Goal: Information Seeking & Learning: Learn about a topic

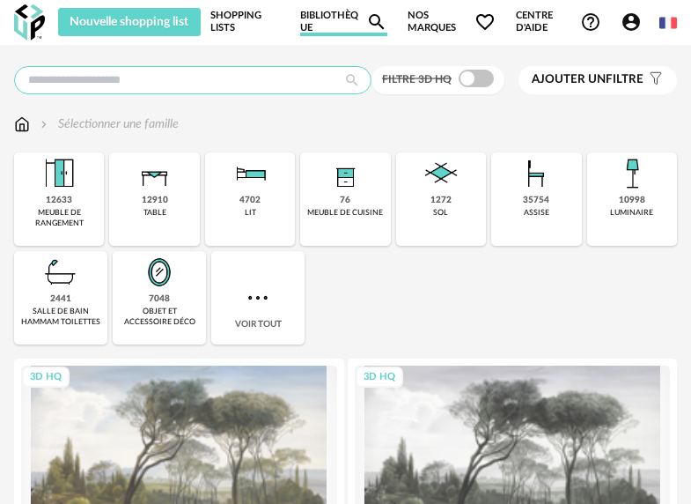
click at [309, 77] on input "text" at bounding box center [193, 80] width 358 height 28
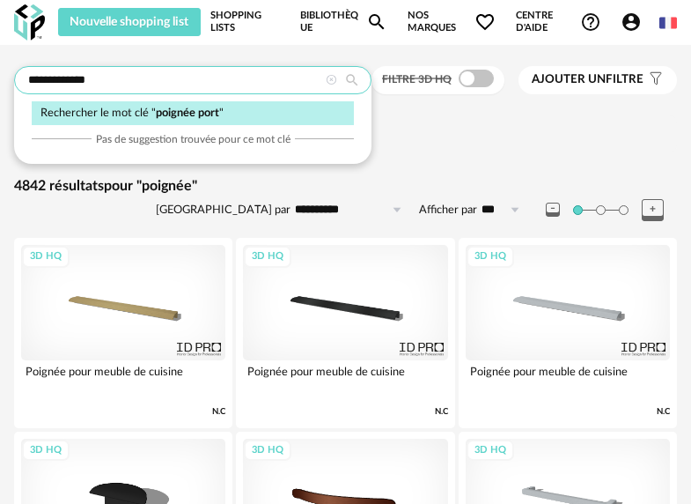
type input "**********"
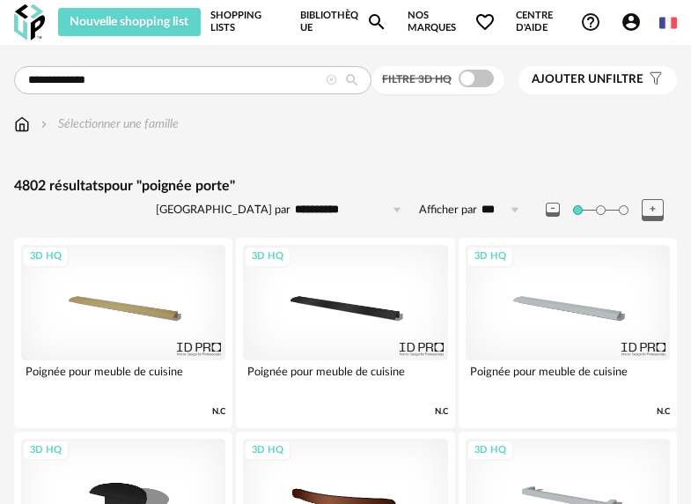
click at [14, 18] on img at bounding box center [29, 22] width 31 height 36
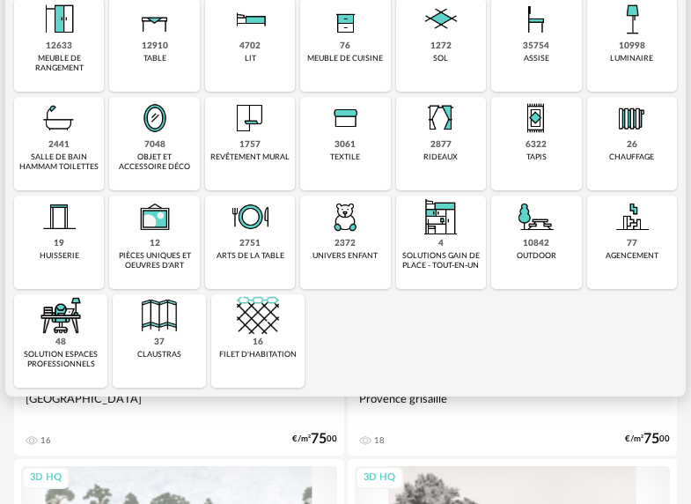
scroll to position [163, 0]
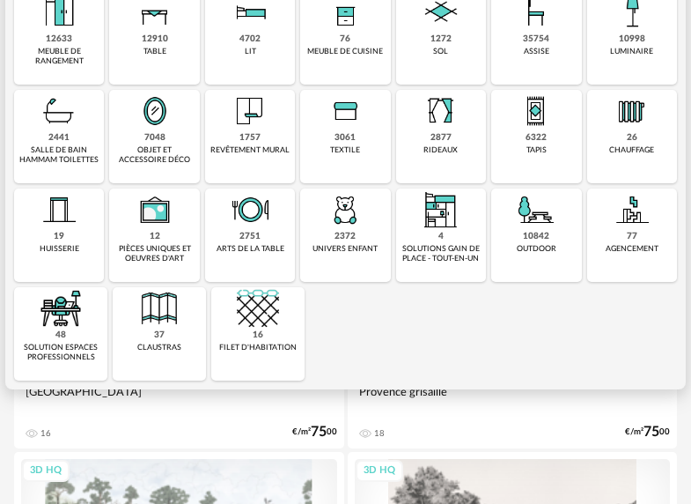
click at [40, 213] on img at bounding box center [59, 210] width 42 height 42
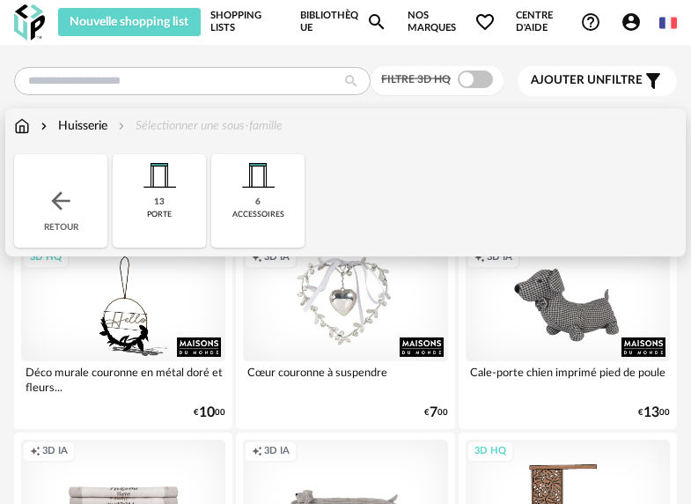
click at [23, 127] on img at bounding box center [22, 126] width 16 height 18
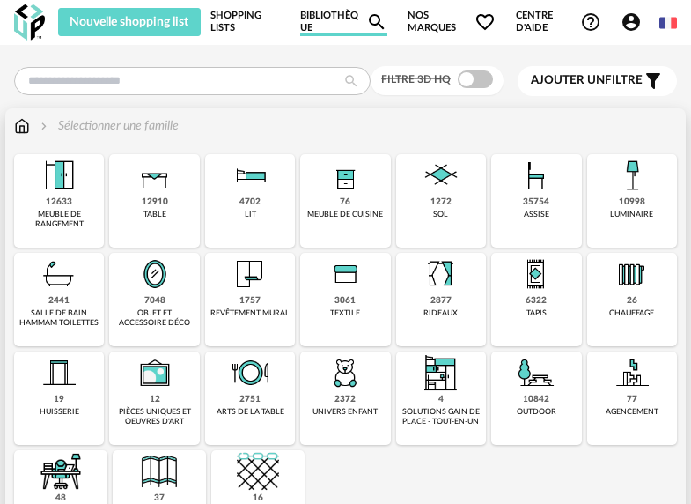
click at [265, 288] on img at bounding box center [250, 274] width 42 height 42
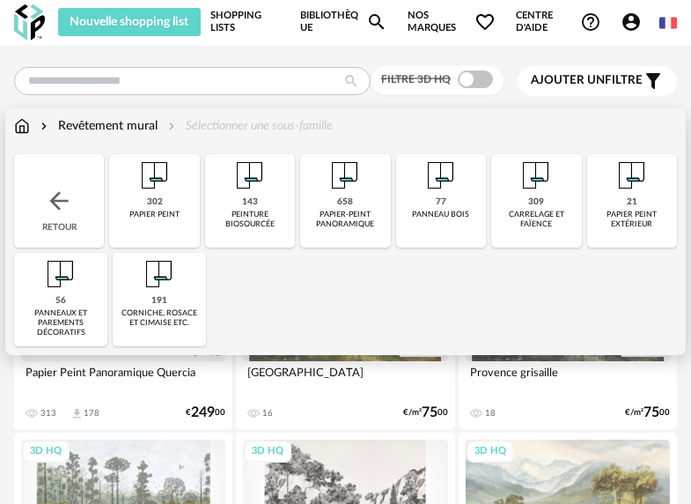
click at [189, 278] on div "191 corniche, rosace et cimaise etc." at bounding box center [159, 299] width 93 height 93
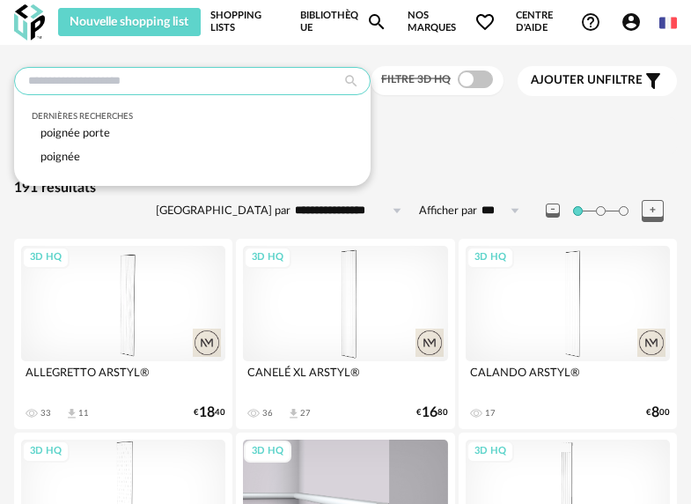
click at [254, 80] on input "text" at bounding box center [192, 81] width 357 height 28
click at [29, 32] on img at bounding box center [29, 22] width 31 height 36
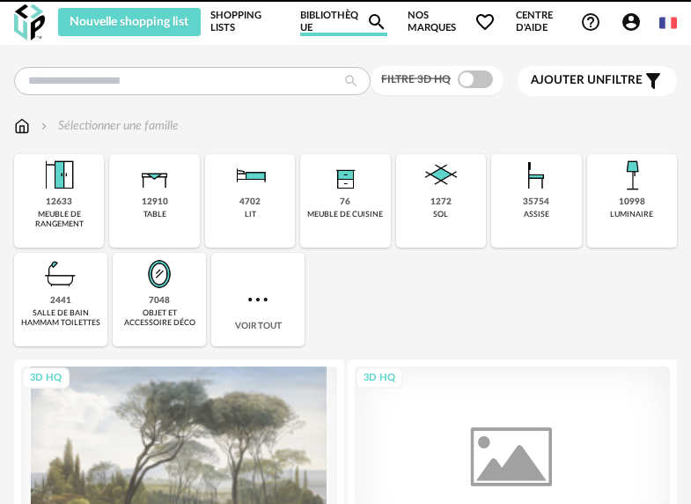
click at [425, 25] on span "Nos marques Heart Outline icon" at bounding box center [452, 22] width 89 height 28
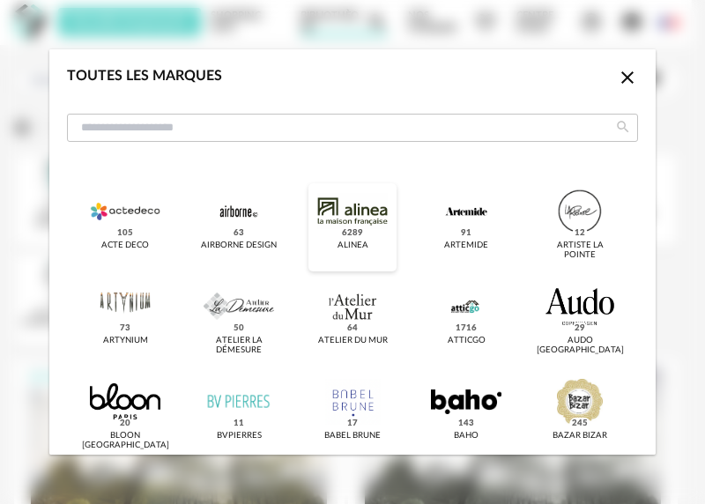
scroll to position [93, 0]
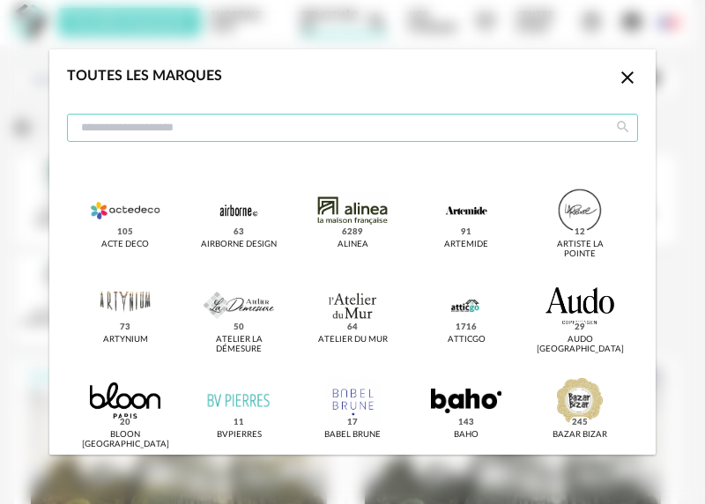
click at [333, 115] on input "dialog" at bounding box center [352, 128] width 571 height 28
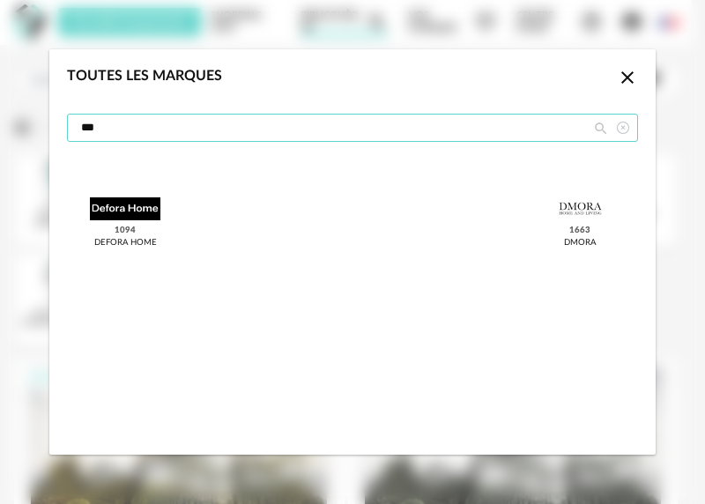
scroll to position [0, 0]
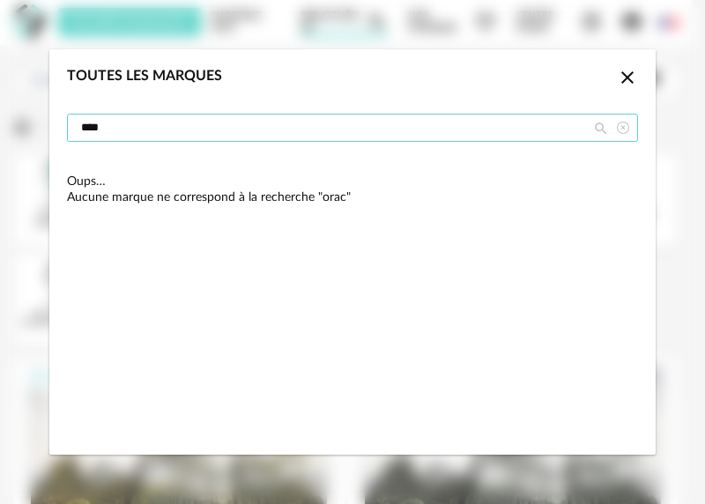
type input "****"
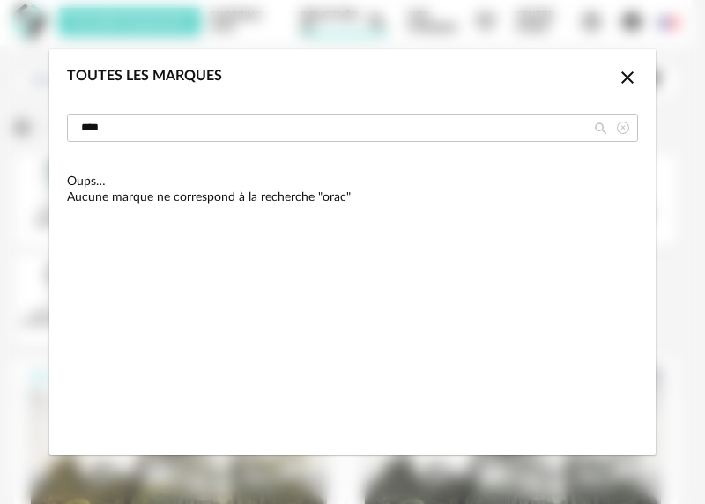
click at [644, 80] on div "Toutes les marques Close icon ****" at bounding box center [352, 106] width 606 height 115
click at [627, 80] on icon "Close icon" at bounding box center [627, 77] width 21 height 21
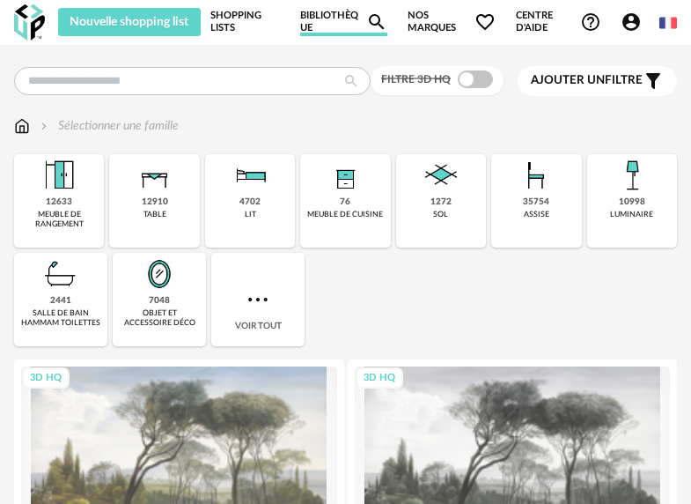
click at [545, 56] on div "Filtre 3D HQ Ajouter un filtre s Filter icon Filtrer par : Sélectionner une fam…" at bounding box center [345, 481] width 691 height 873
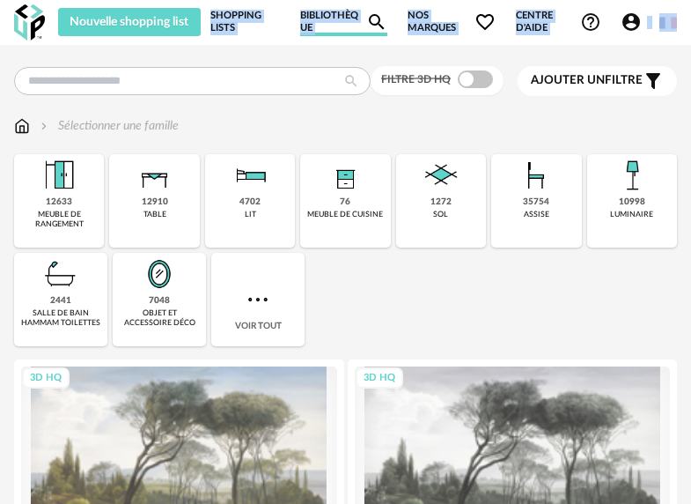
drag, startPoint x: 186, startPoint y: 40, endPoint x: 181, endPoint y: 63, distance: 24.2
click at [181, 63] on div "Nouvelle shopping list Mettre à jour ma Shopping List Refresh icon Shopping Lis…" at bounding box center [345, 478] width 691 height 957
click at [418, 26] on span "Nos marques Heart Outline icon" at bounding box center [452, 22] width 89 height 28
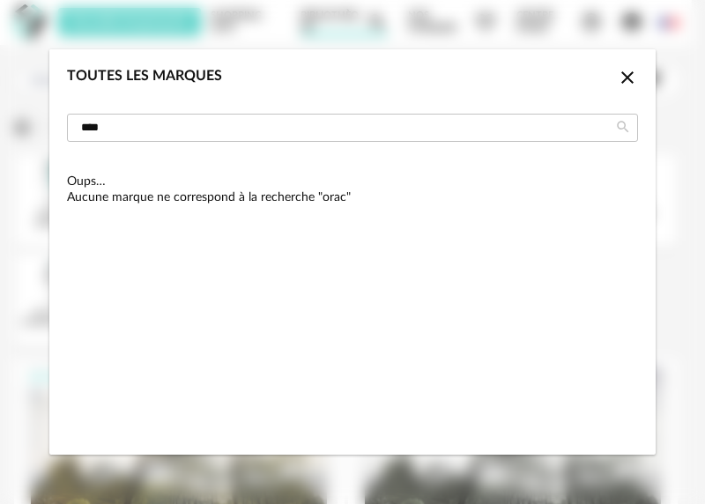
click at [617, 78] on icon "Close icon" at bounding box center [627, 77] width 21 height 21
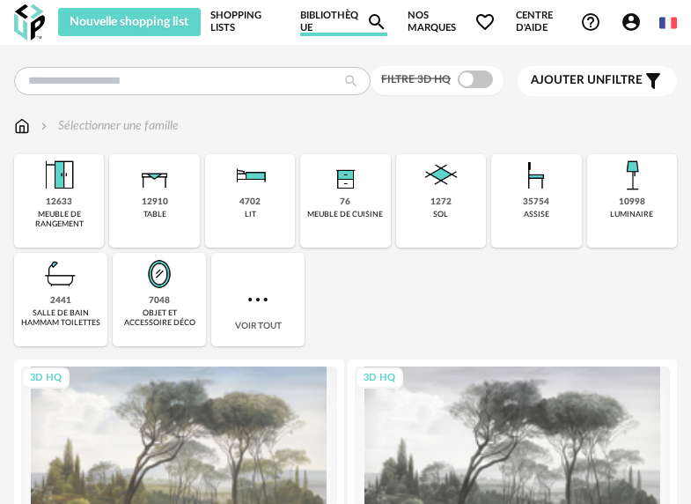
click at [431, 20] on span "Nos marques Heart Outline icon" at bounding box center [452, 22] width 89 height 28
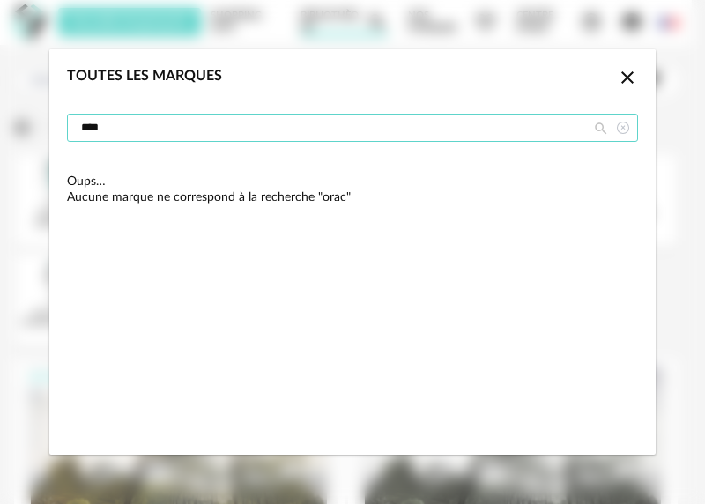
click at [533, 123] on input "****" at bounding box center [352, 128] width 571 height 28
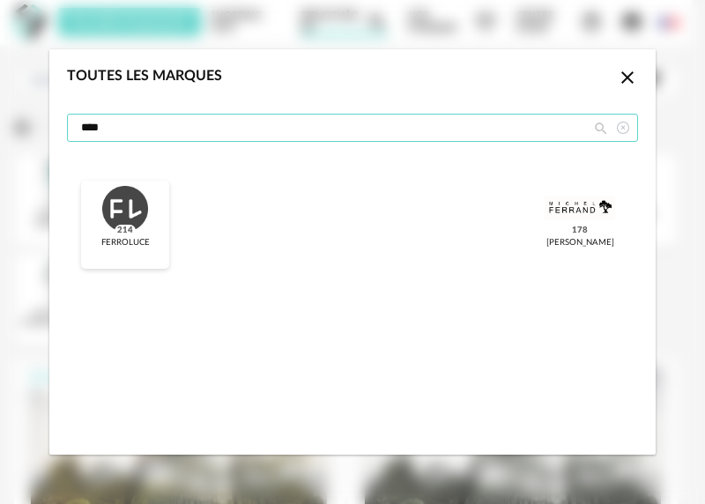
type input "****"
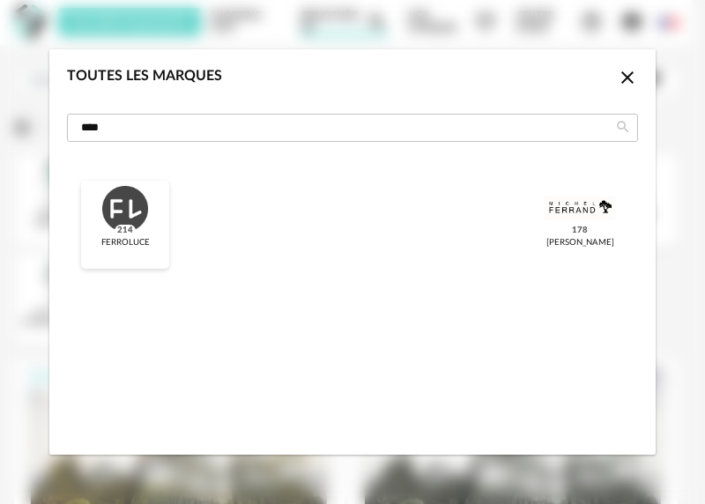
click at [124, 209] on div "dialog" at bounding box center [125, 209] width 70 height 46
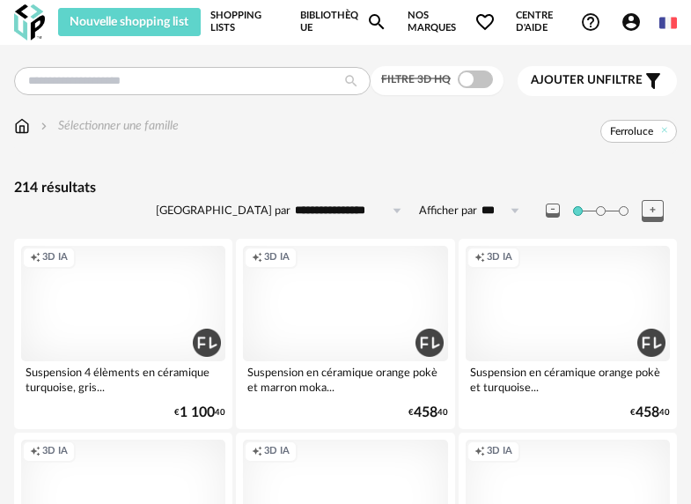
click at [26, 23] on img at bounding box center [29, 22] width 31 height 36
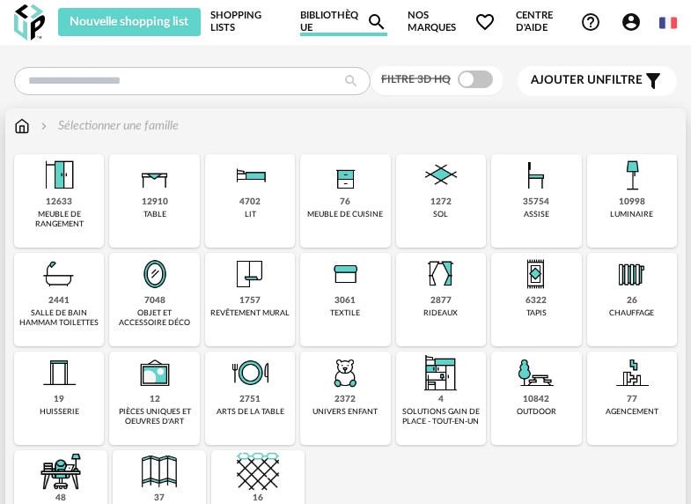
click at [153, 290] on img at bounding box center [155, 274] width 42 height 42
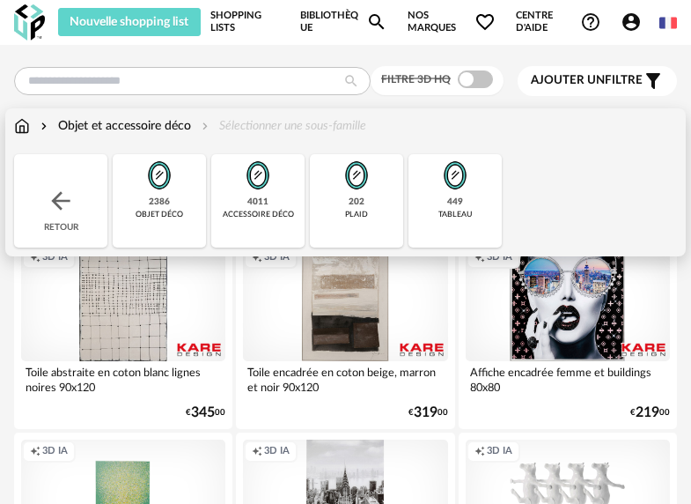
click at [67, 195] on img at bounding box center [61, 201] width 28 height 28
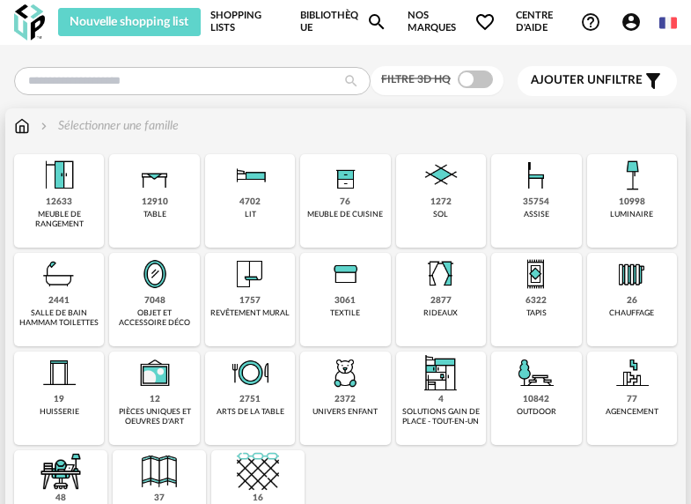
click at [81, 385] on div "19 huisserie" at bounding box center [59, 397] width 90 height 93
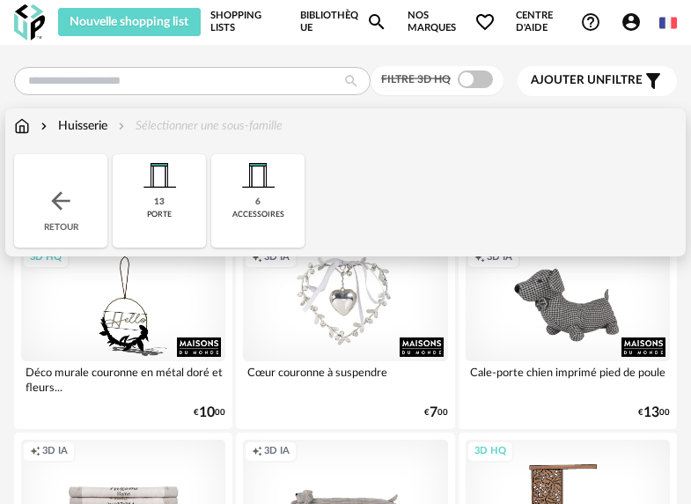
click at [176, 178] on img at bounding box center [159, 175] width 42 height 42
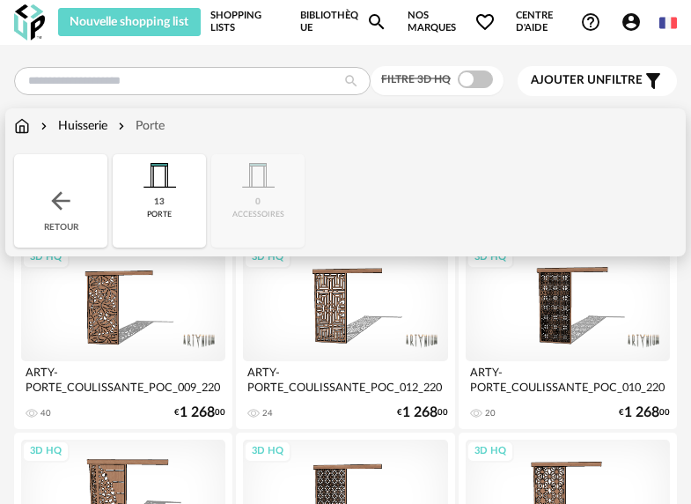
click at [233, 177] on div "Close icon Retour 13 porte 0 accessoires" at bounding box center [345, 200] width 663 height 93
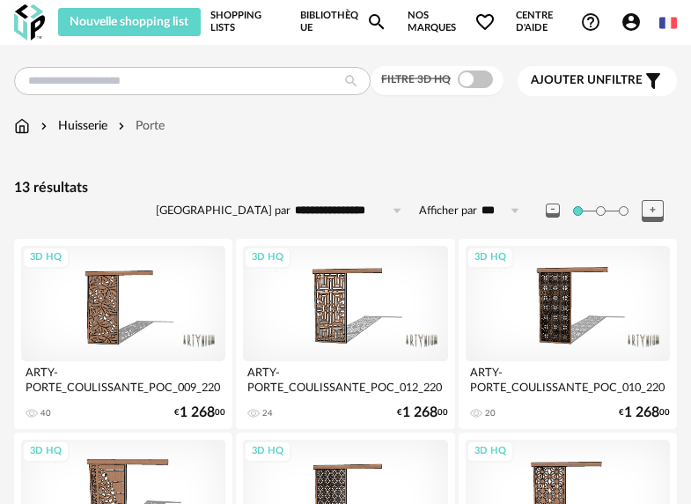
click at [29, 126] on img at bounding box center [22, 126] width 16 height 18
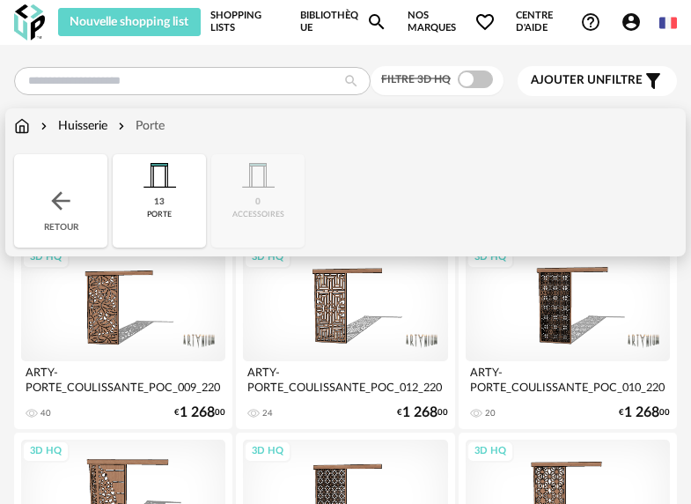
click at [54, 196] on img at bounding box center [61, 201] width 28 height 28
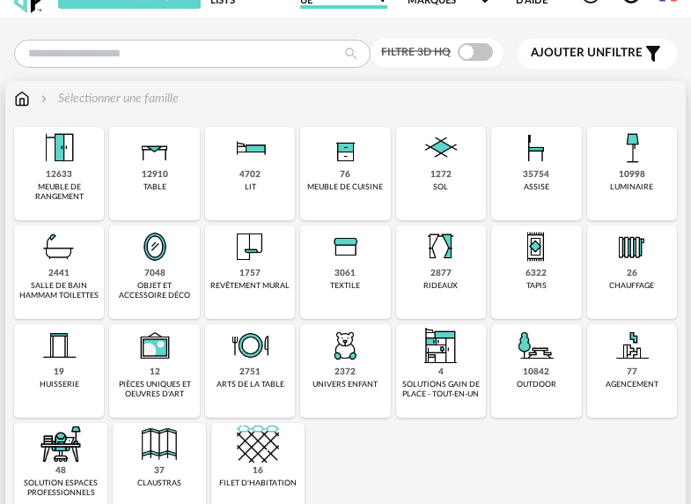
scroll to position [151, 0]
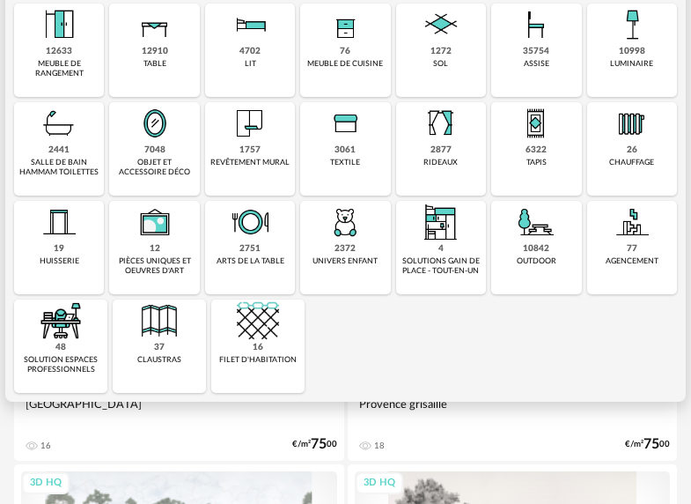
click at [239, 342] on div "16 filet d'habitation" at bounding box center [257, 345] width 93 height 93
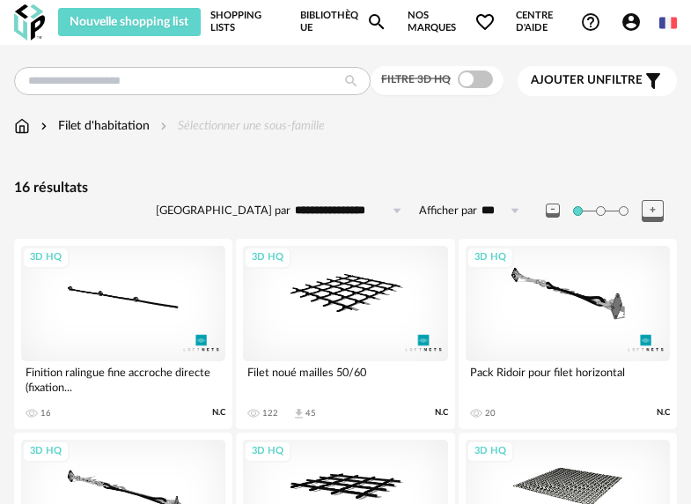
click at [29, 127] on img at bounding box center [22, 126] width 16 height 18
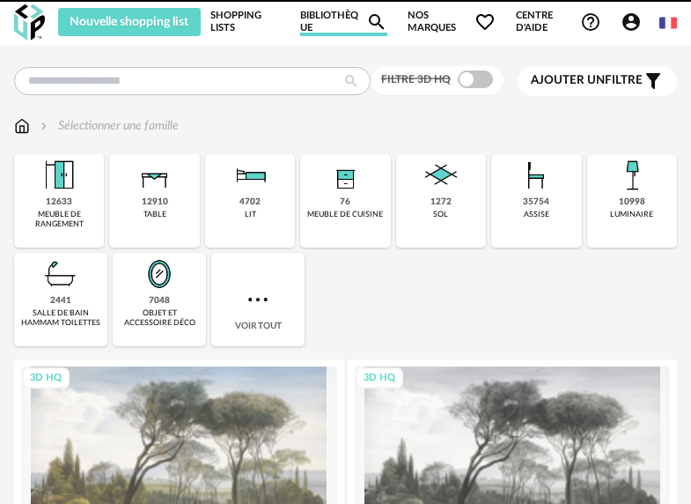
click at [44, 55] on div "Filtre 3D HQ Ajouter un filtre s Filter icon Filtrer par : Sélectionner une fam…" at bounding box center [345, 481] width 691 height 873
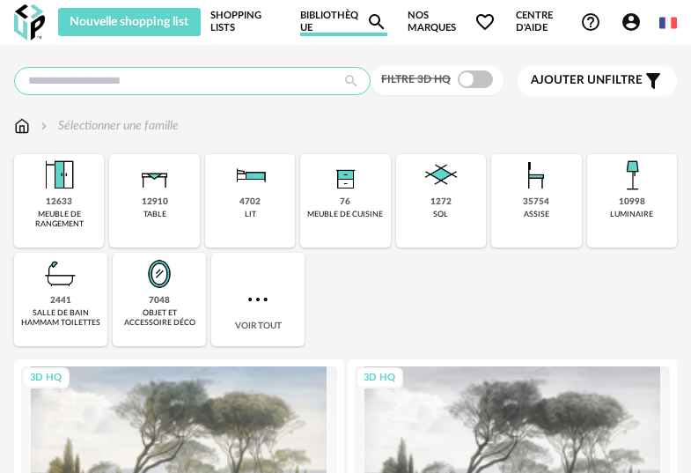
click at [307, 84] on input "text" at bounding box center [192, 81] width 357 height 28
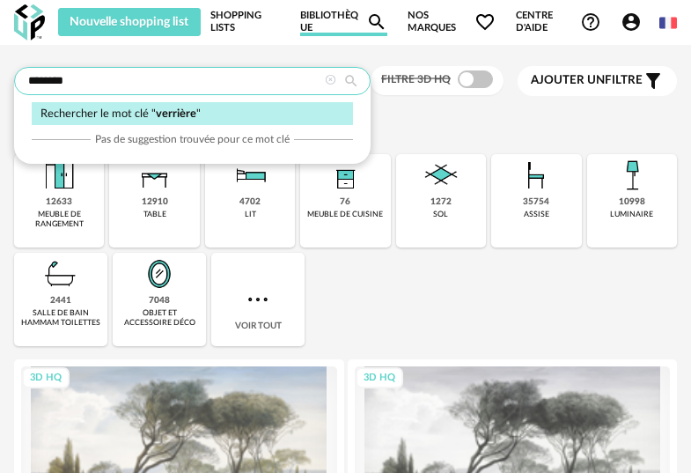
type input "********"
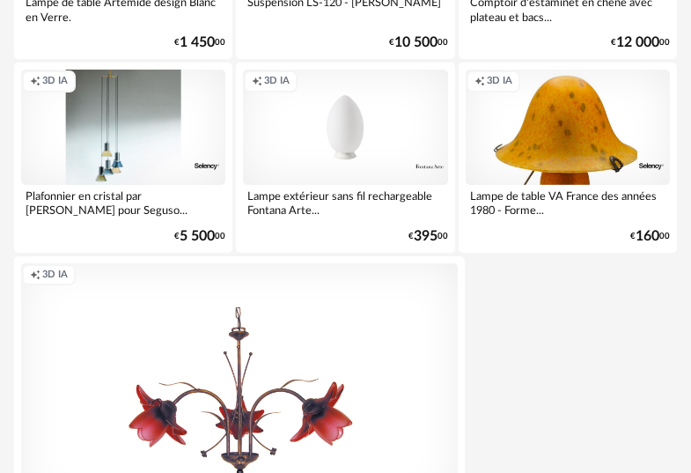
scroll to position [2503, 0]
